Goal: Use online tool/utility: Utilize a website feature to perform a specific function

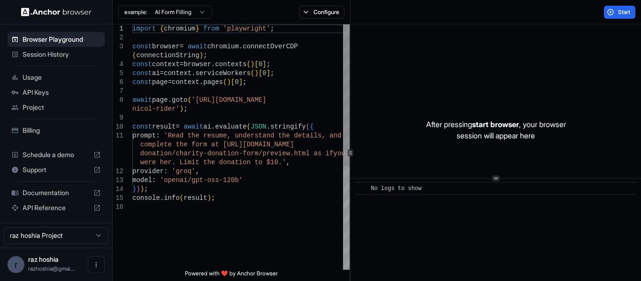
click at [184, 130] on div "import { chromium } from 'playwright' ; const browser = await chromium . connec…" at bounding box center [240, 236] width 217 height 424
type textarea "**********"
click at [184, 112] on div "import { chromium } from 'playwright' ; const browser = await chromium . connec…" at bounding box center [240, 236] width 217 height 424
drag, startPoint x: 213, startPoint y: 111, endPoint x: 184, endPoint y: 103, distance: 30.2
click at [184, 103] on div "import { chromium } from 'playwright' ; const browser = await chromium . connec…" at bounding box center [240, 236] width 217 height 424
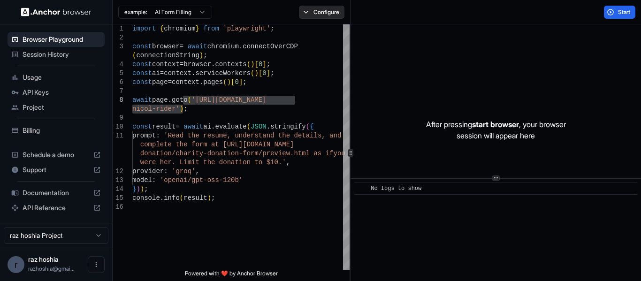
click at [329, 6] on button "Configure" at bounding box center [322, 12] width 46 height 13
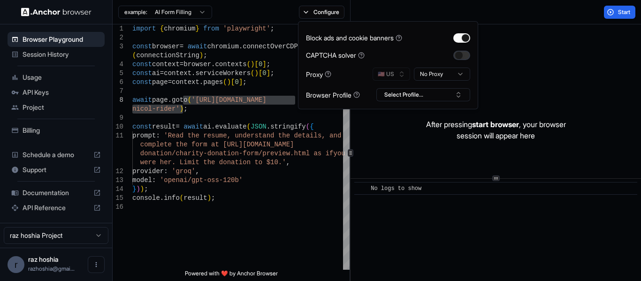
click at [455, 53] on button "button" at bounding box center [461, 55] width 17 height 9
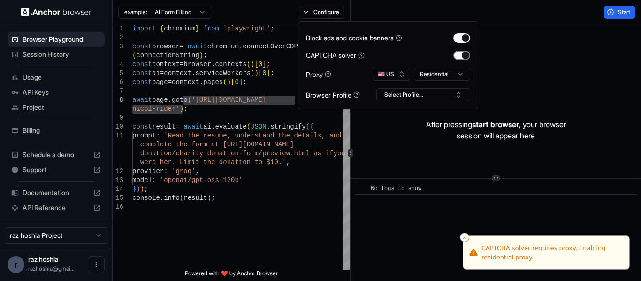
click at [461, 51] on button "button" at bounding box center [461, 55] width 17 height 9
click at [381, 92] on button "Select Profile..." at bounding box center [423, 94] width 94 height 13
click at [405, 129] on div "No profiles found." at bounding box center [423, 127] width 93 height 13
click at [433, 108] on input "text" at bounding box center [429, 112] width 70 height 17
type input "*"
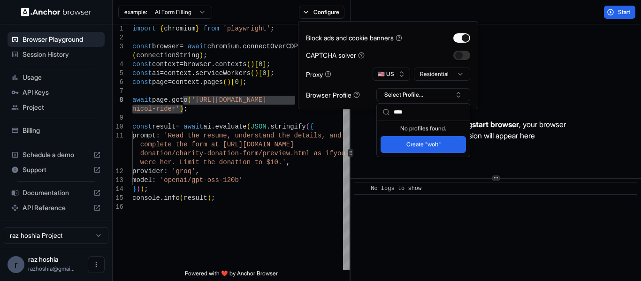
type input "****"
click at [394, 152] on button "Create "wolt"" at bounding box center [423, 144] width 85 height 17
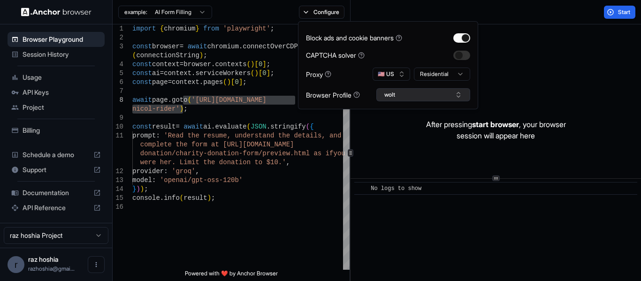
click at [406, 89] on button "wolt" at bounding box center [423, 94] width 94 height 13
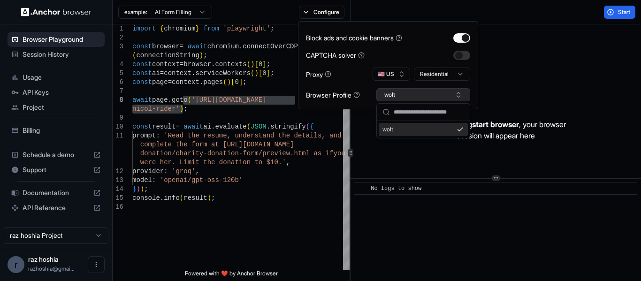
click at [406, 89] on button "wolt" at bounding box center [423, 94] width 94 height 13
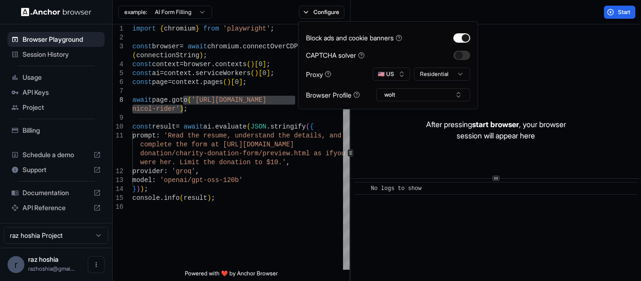
click at [357, 94] on icon at bounding box center [356, 94] width 1 height 2
click at [327, 98] on div "Browser Profile" at bounding box center [333, 95] width 54 height 10
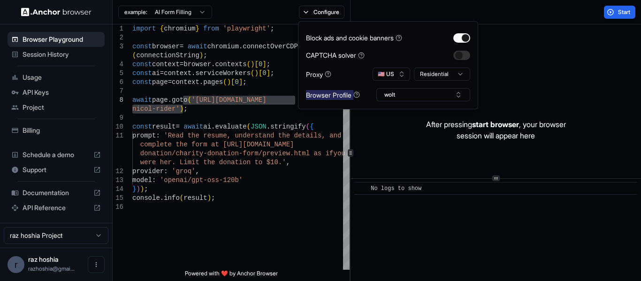
click at [327, 98] on div "Browser Profile" at bounding box center [333, 95] width 54 height 10
copy div "Browser Profile"
click at [359, 95] on icon at bounding box center [356, 94] width 7 height 7
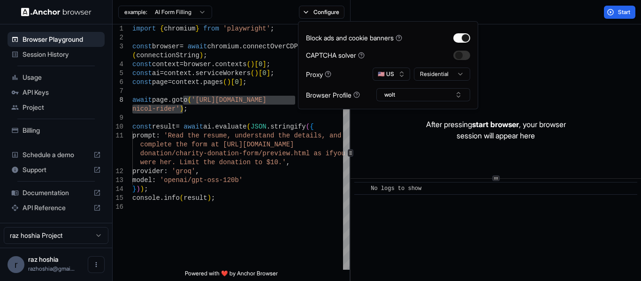
click at [366, 63] on div "Block ads and cookie banners CAPTCHA solver Proxy 🇺🇸 US Residential Browser Pro…" at bounding box center [388, 65] width 164 height 72
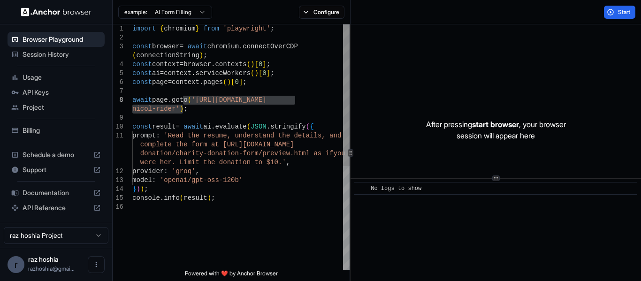
click at [262, 275] on span "Powered with ❤️ by Anchor Browser" at bounding box center [231, 275] width 93 height 11
click at [258, 222] on div "import { chromium } from 'playwright' ; const browser = await chromium . connec…" at bounding box center [240, 236] width 217 height 424
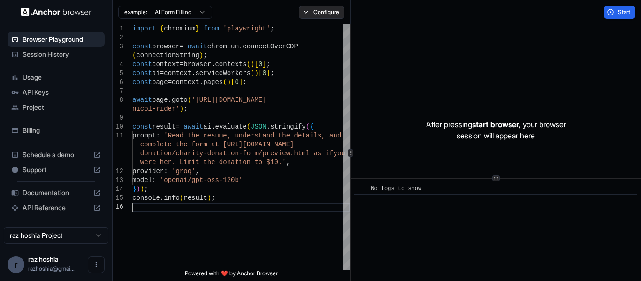
click at [333, 11] on button "Configure" at bounding box center [322, 12] width 46 height 13
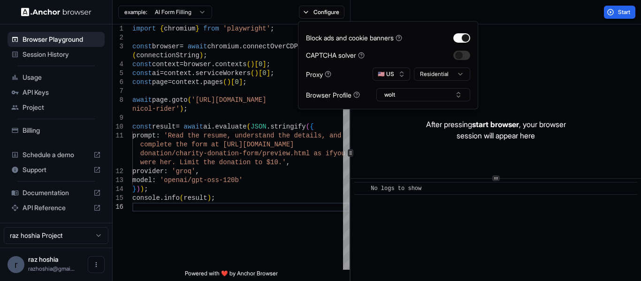
click at [357, 95] on icon at bounding box center [356, 94] width 7 height 7
click at [326, 73] on icon at bounding box center [328, 74] width 7 height 7
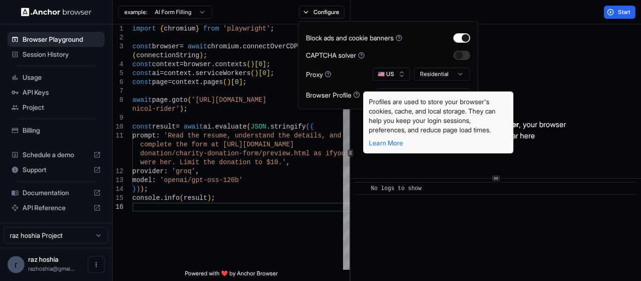
click at [213, 184] on div "import { chromium } from 'playwright' ; const browser = await chromium . connec…" at bounding box center [240, 236] width 217 height 424
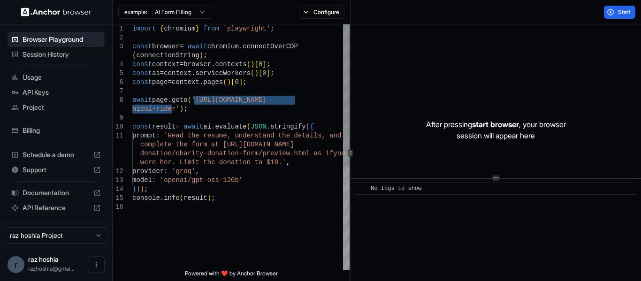
drag, startPoint x: 192, startPoint y: 99, endPoint x: 171, endPoint y: 110, distance: 23.7
click at [171, 110] on div "import { chromium } from 'playwright' ; const browser = await chromium . connec…" at bounding box center [240, 236] width 217 height 424
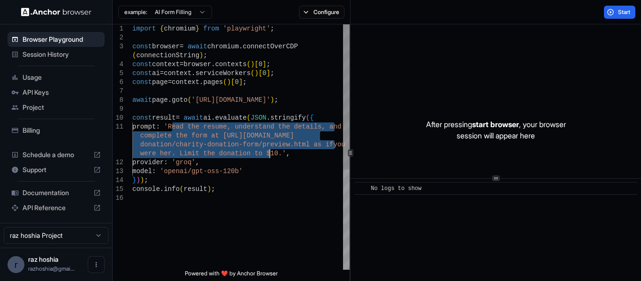
drag, startPoint x: 171, startPoint y: 124, endPoint x: 269, endPoint y: 151, distance: 101.5
click at [269, 151] on div "import { chromium } from 'playwright' ; const browser = await chromium . connec…" at bounding box center [240, 231] width 217 height 415
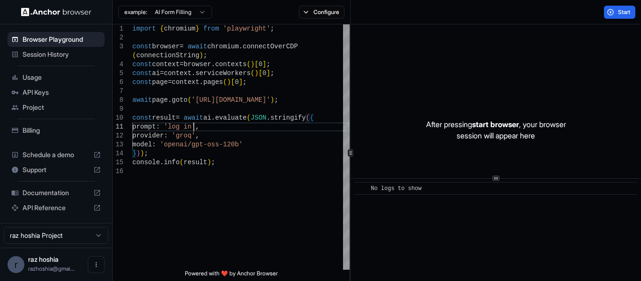
drag, startPoint x: 305, startPoint y: 9, endPoint x: 303, endPoint y: 19, distance: 10.1
click at [305, 9] on button "Configure" at bounding box center [322, 12] width 46 height 13
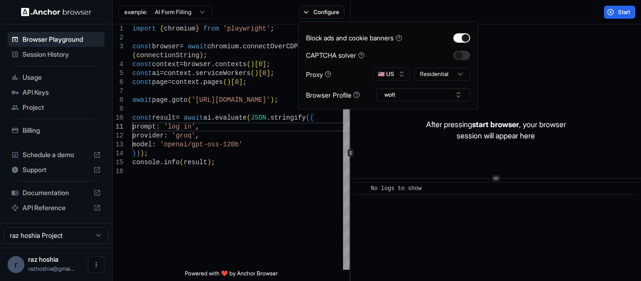
click at [355, 96] on icon at bounding box center [356, 94] width 7 height 7
click at [613, 11] on button "Start" at bounding box center [619, 12] width 31 height 13
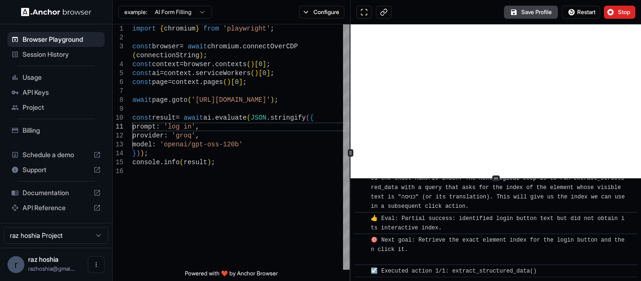
scroll to position [342, 0]
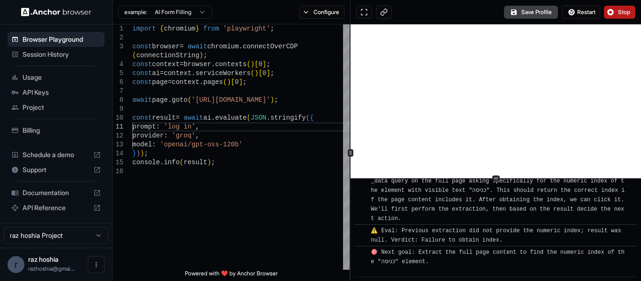
click at [618, 12] on span "Stop" at bounding box center [624, 12] width 13 height 8
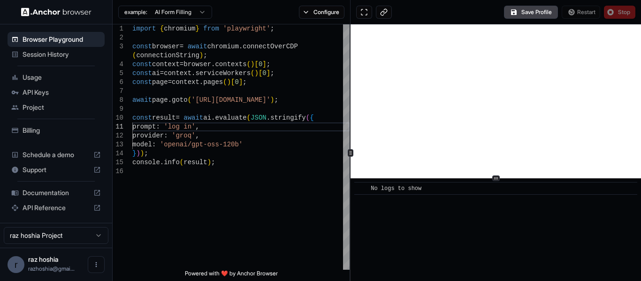
scroll to position [0, 0]
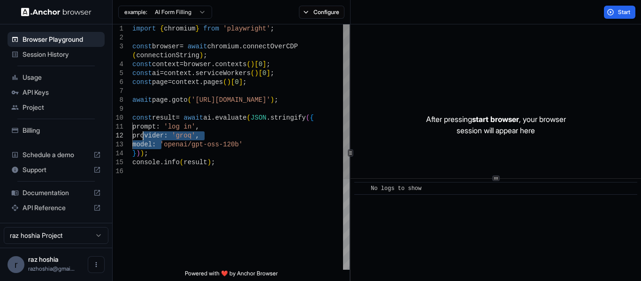
drag, startPoint x: 160, startPoint y: 147, endPoint x: 127, endPoint y: 125, distance: 39.3
click at [132, 125] on div "import { chromium } from 'playwright' ; const browser = await chromium . connec…" at bounding box center [240, 218] width 217 height 388
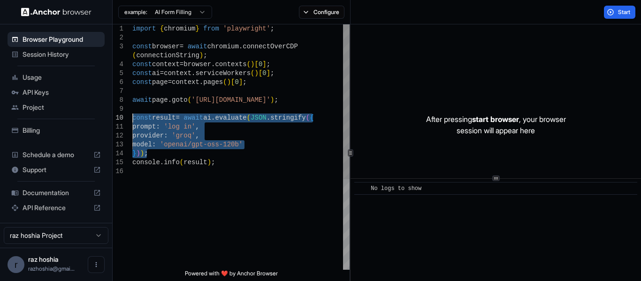
drag, startPoint x: 166, startPoint y: 151, endPoint x: 118, endPoint y: 121, distance: 56.5
click at [132, 121] on div "import { chromium } from 'playwright' ; const browser = await chromium . connec…" at bounding box center [240, 218] width 217 height 388
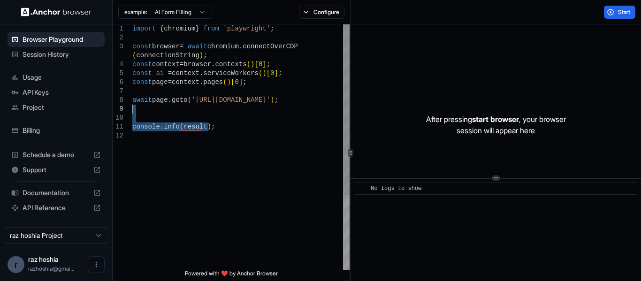
drag, startPoint x: 222, startPoint y: 127, endPoint x: 194, endPoint y: 111, distance: 32.1
click at [194, 111] on div "import { chromium } from 'playwright' ; const browser = await chromium . connec…" at bounding box center [240, 200] width 217 height 352
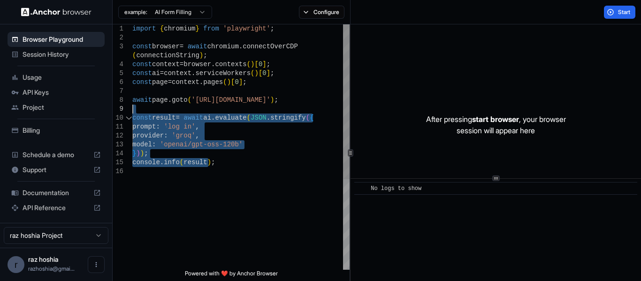
drag, startPoint x: 231, startPoint y: 163, endPoint x: 99, endPoint y: 109, distance: 143.3
click at [132, 109] on div "import { chromium } from 'playwright' ; const browser = await chromium . connec…" at bounding box center [240, 218] width 217 height 388
type textarea "**********"
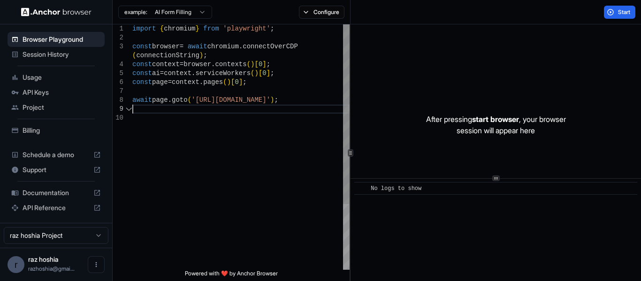
click at [191, 141] on div "import { chromium } from 'playwright' ; const browser = await chromium . connec…" at bounding box center [240, 191] width 217 height 335
click at [618, 11] on span "Start" at bounding box center [624, 12] width 13 height 8
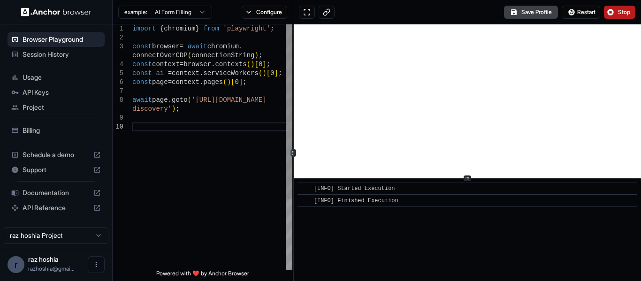
click at [293, 67] on div at bounding box center [293, 152] width 0 height 257
click at [308, 15] on button at bounding box center [307, 12] width 16 height 13
click at [525, 14] on button "Save Profile" at bounding box center [531, 12] width 54 height 13
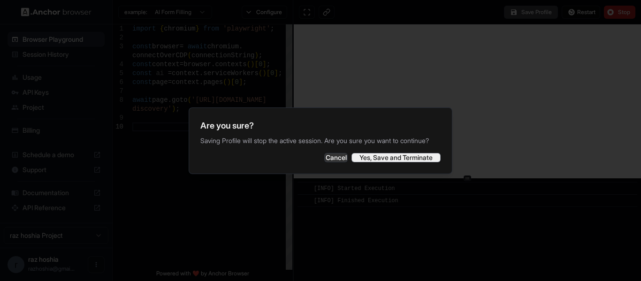
click at [394, 162] on button "Yes, Save and Terminate" at bounding box center [395, 157] width 89 height 9
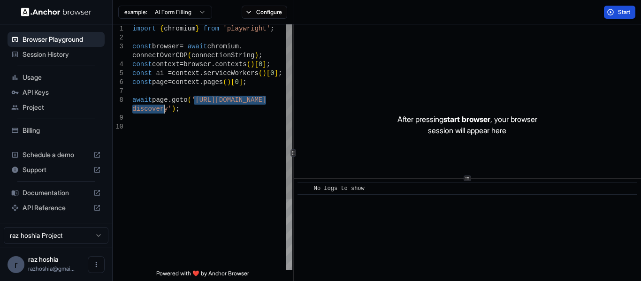
drag, startPoint x: 193, startPoint y: 98, endPoint x: 163, endPoint y: 109, distance: 32.1
click at [163, 109] on div "import { chromium } from 'playwright' ; const browser = await chromium . connec…" at bounding box center [212, 195] width 160 height 343
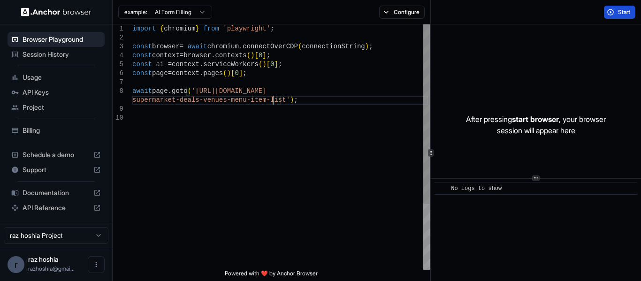
click at [432, 100] on div "**********" at bounding box center [377, 152] width 528 height 257
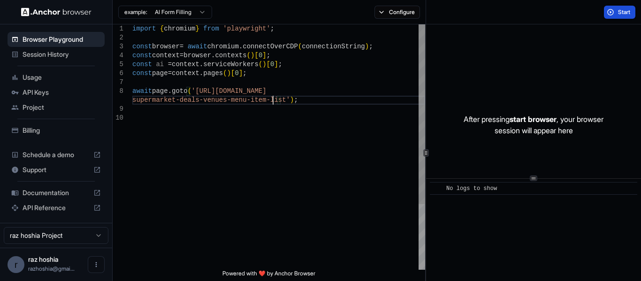
click at [426, 82] on div at bounding box center [426, 152] width 0 height 257
click at [319, 97] on div "import { chromium } from 'playwright' ; const browser = await chromium . connec…" at bounding box center [278, 191] width 293 height 335
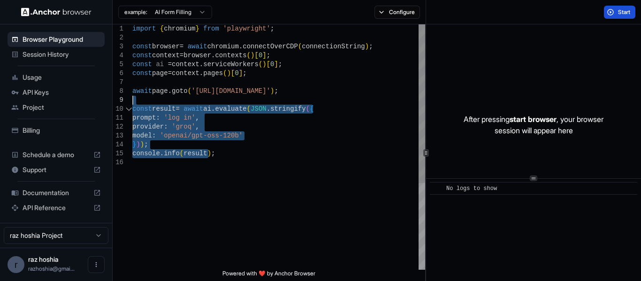
click at [249, 120] on div "import { chromium } from 'playwright' ; const browser = await chromium . connec…" at bounding box center [278, 213] width 293 height 379
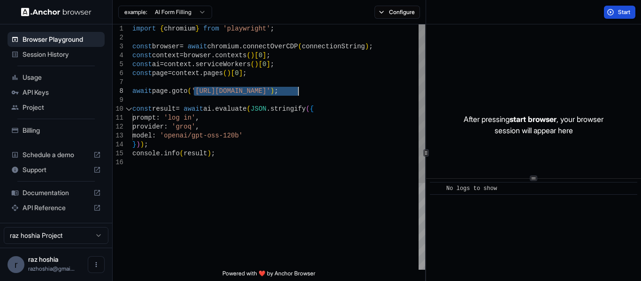
drag, startPoint x: 194, startPoint y: 91, endPoint x: 298, endPoint y: 94, distance: 104.7
click at [298, 94] on div "import { chromium } from 'playwright' ; const browser = await chromium . connec…" at bounding box center [278, 213] width 293 height 379
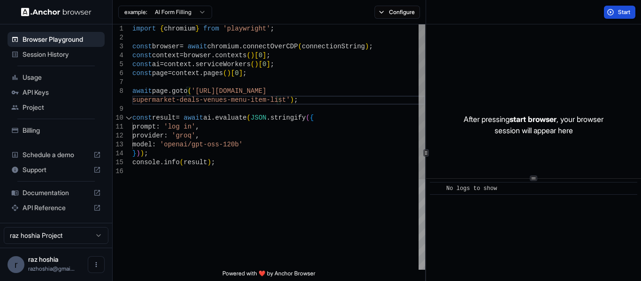
drag, startPoint x: 250, startPoint y: 135, endPoint x: 244, endPoint y: 131, distance: 7.0
click at [250, 135] on div "import { chromium } from 'playwright' ; const browser = await chromium . connec…" at bounding box center [278, 218] width 293 height 388
drag, startPoint x: 193, startPoint y: 128, endPoint x: 172, endPoint y: 127, distance: 21.6
click at [172, 127] on div "import { chromium } from 'playwright' ; const browser = await chromium . connec…" at bounding box center [278, 218] width 293 height 388
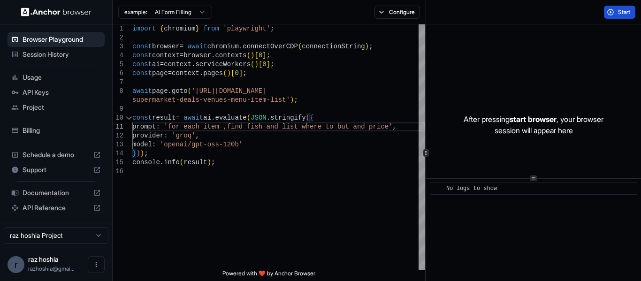
type textarea "**********"
click at [609, 6] on button "Start" at bounding box center [619, 12] width 31 height 13
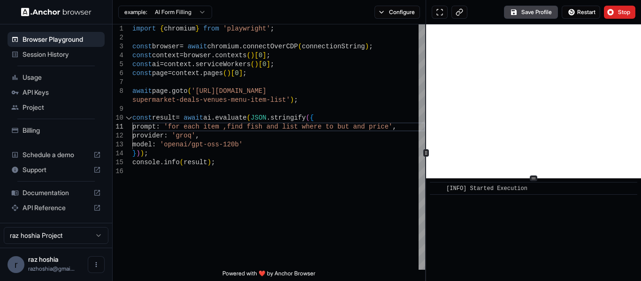
scroll to position [26, 0]
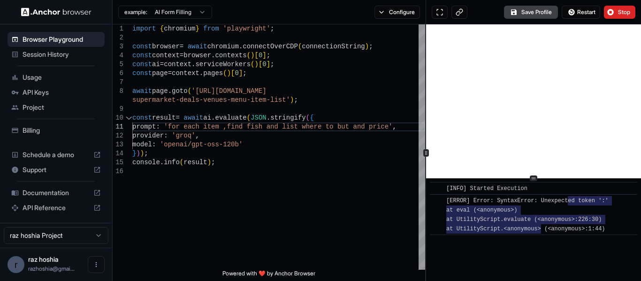
drag, startPoint x: 569, startPoint y: 202, endPoint x: 540, endPoint y: 229, distance: 39.5
click at [540, 229] on span "[ERROR] Error: SyntaxError: Unexpected token ':' at eval (<anonymous>) at Utili…" at bounding box center [527, 215] width 162 height 35
click at [540, 228] on span "[ERROR] Error: SyntaxError: Unexpected token ':' at eval (<anonymous>) at Utili…" at bounding box center [527, 215] width 162 height 35
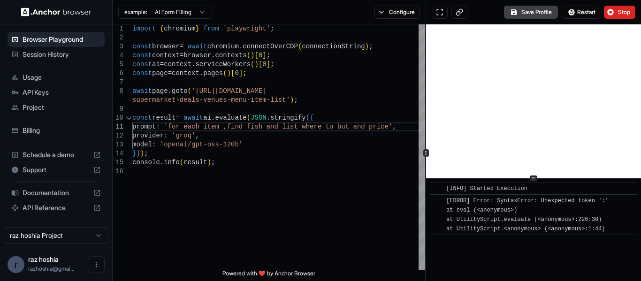
drag, startPoint x: 621, startPoint y: 228, endPoint x: 435, endPoint y: 197, distance: 188.4
click at [435, 197] on div "​ [ERROR] Error: SyntaxError: Unexpected token ':' at eval (<anonymous>) at Uti…" at bounding box center [533, 214] width 207 height 41
click at [435, 197] on span "​" at bounding box center [436, 200] width 5 height 9
click at [572, 15] on button "Restart" at bounding box center [581, 12] width 38 height 13
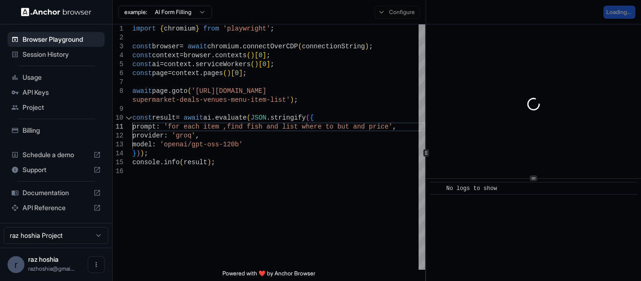
click at [411, 13] on div "Configure" at bounding box center [397, 12] width 57 height 13
click at [390, 8] on div "Configure" at bounding box center [397, 12] width 57 height 13
click at [392, 7] on div "Configure" at bounding box center [397, 12] width 57 height 13
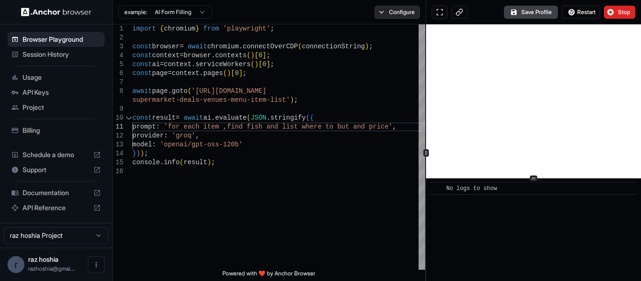
click at [386, 10] on button "Configure" at bounding box center [397, 12] width 46 height 13
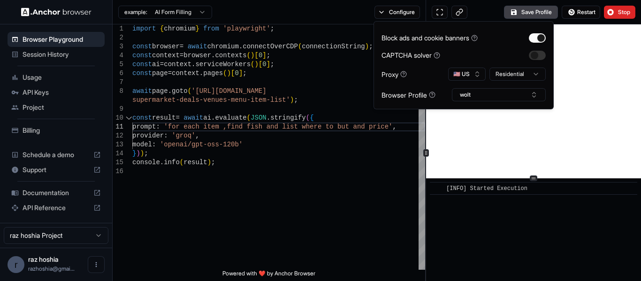
click at [313, 8] on div "example: AI Form Filling Configure" at bounding box center [269, 12] width 313 height 24
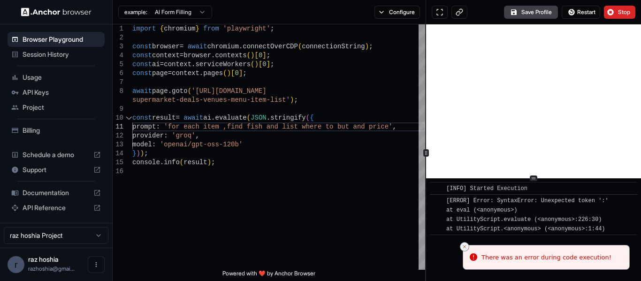
click at [466, 244] on icon "Close toast" at bounding box center [465, 247] width 6 height 6
